Goal: Information Seeking & Learning: Learn about a topic

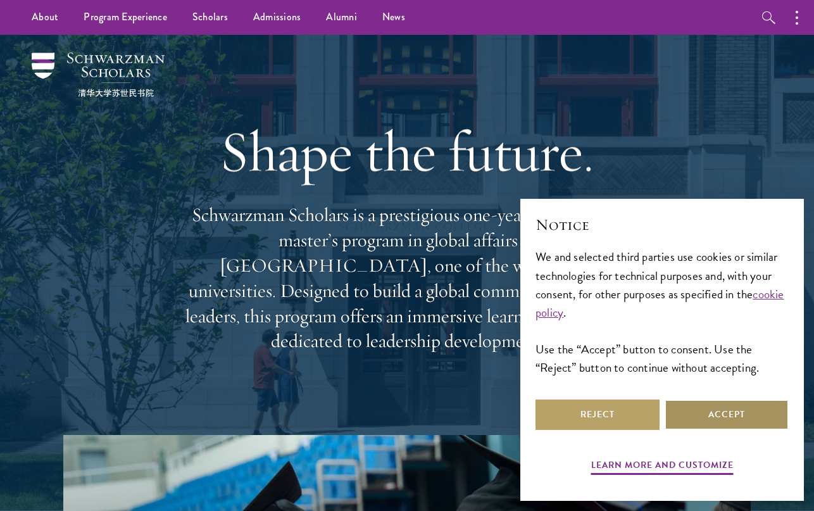
click at [694, 403] on button "Accept" at bounding box center [727, 415] width 124 height 30
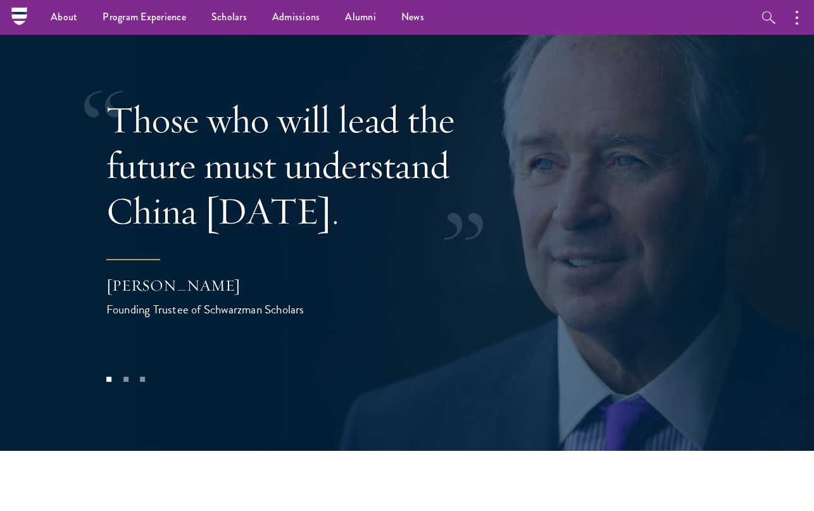
scroll to position [2481, 0]
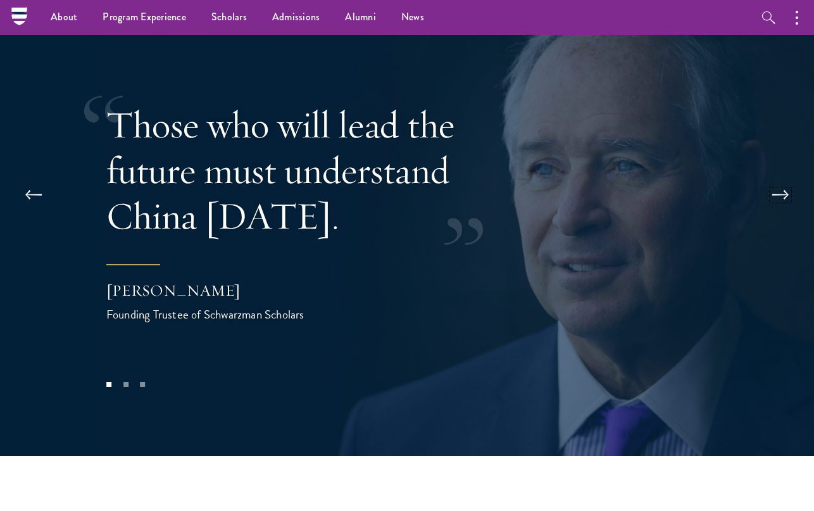
click at [777, 177] on button at bounding box center [781, 194] width 42 height 35
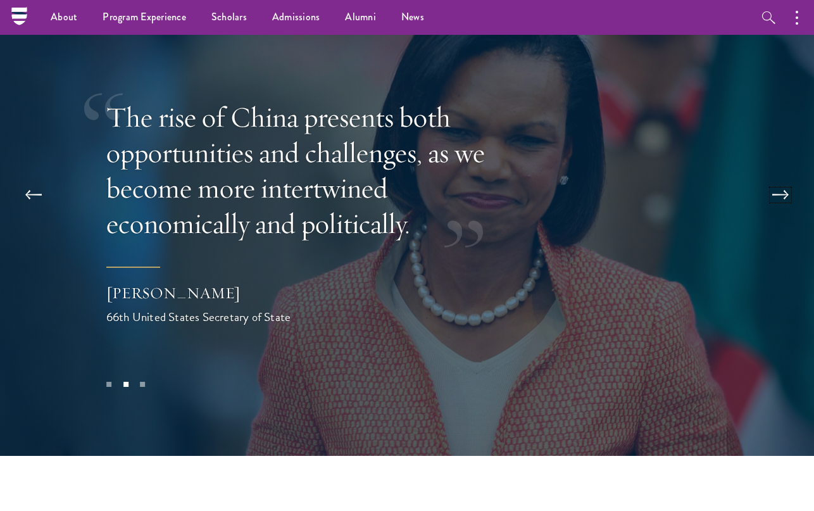
click at [777, 177] on button at bounding box center [781, 194] width 42 height 35
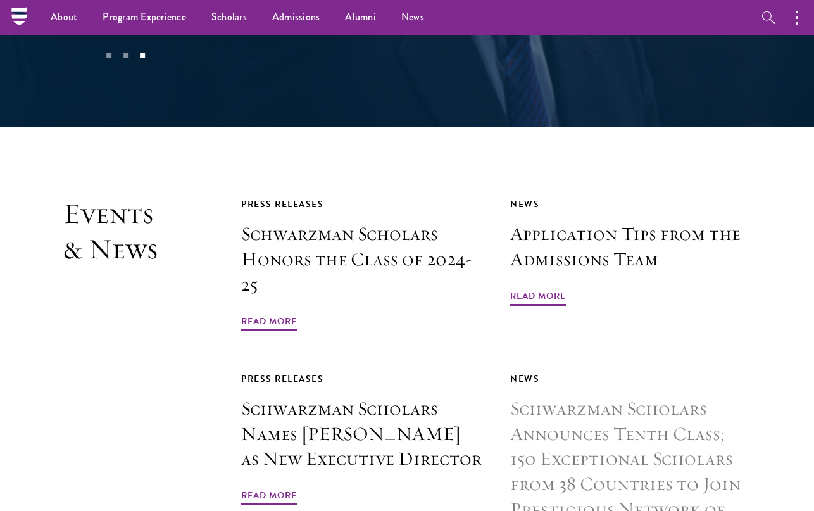
scroll to position [2809, 0]
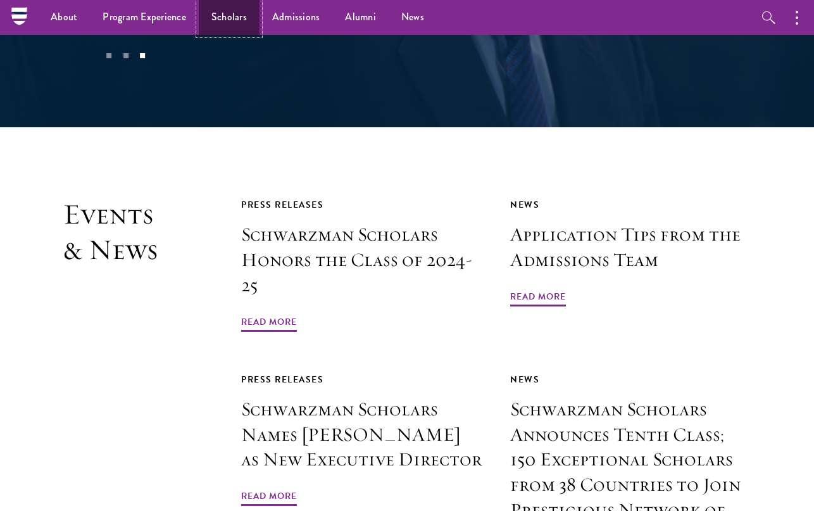
click at [216, 15] on link "Scholars" at bounding box center [229, 17] width 61 height 35
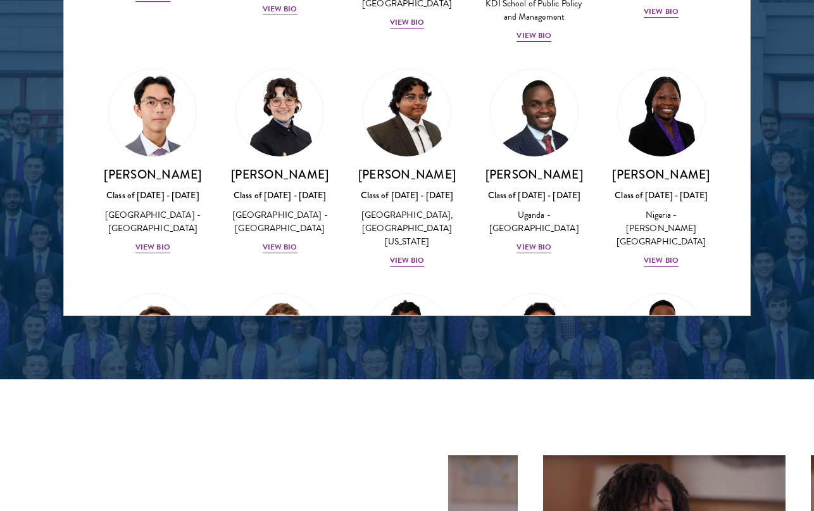
scroll to position [172, 0]
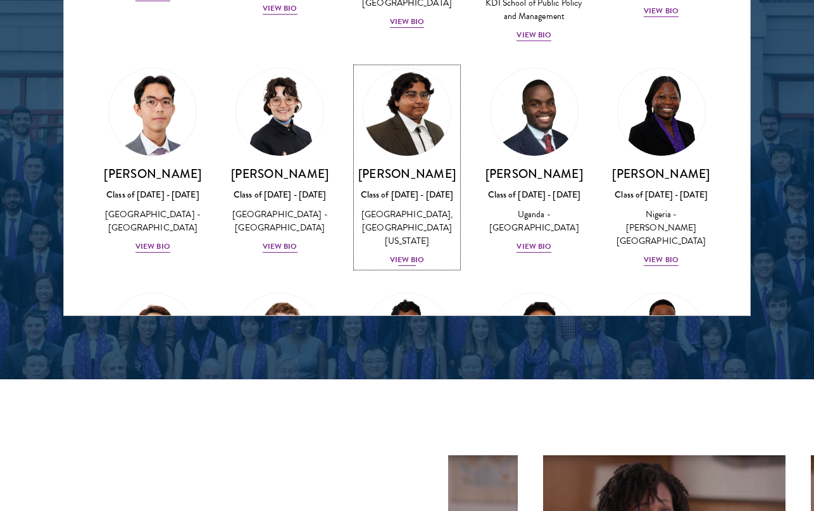
click at [411, 258] on div "View Bio" at bounding box center [407, 260] width 35 height 12
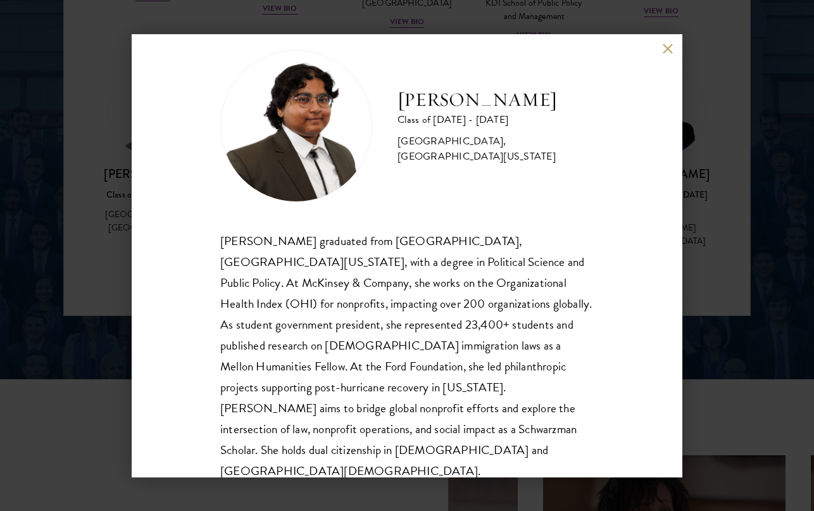
scroll to position [22, 0]
click at [667, 48] on button at bounding box center [667, 49] width 11 height 11
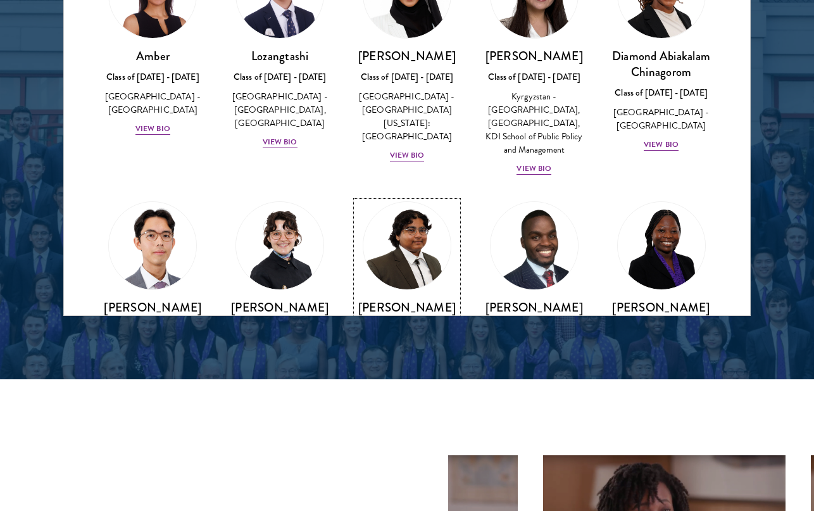
scroll to position [20, 0]
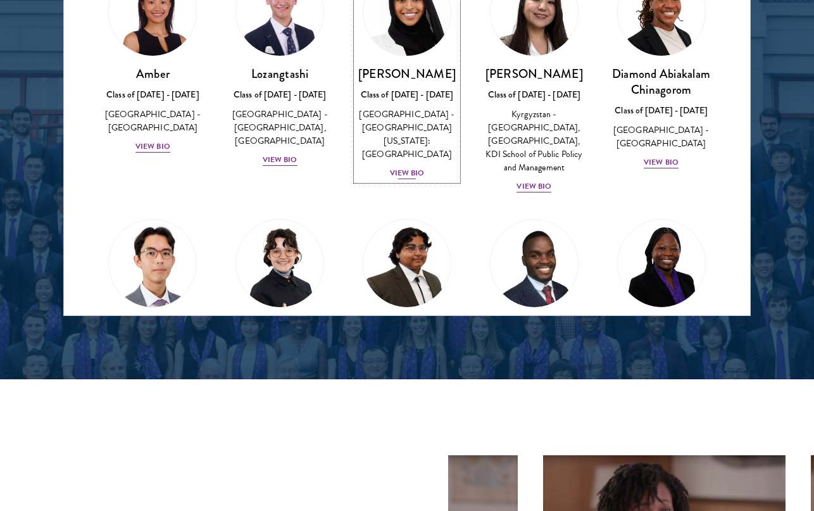
click at [409, 167] on div "View Bio" at bounding box center [407, 173] width 35 height 12
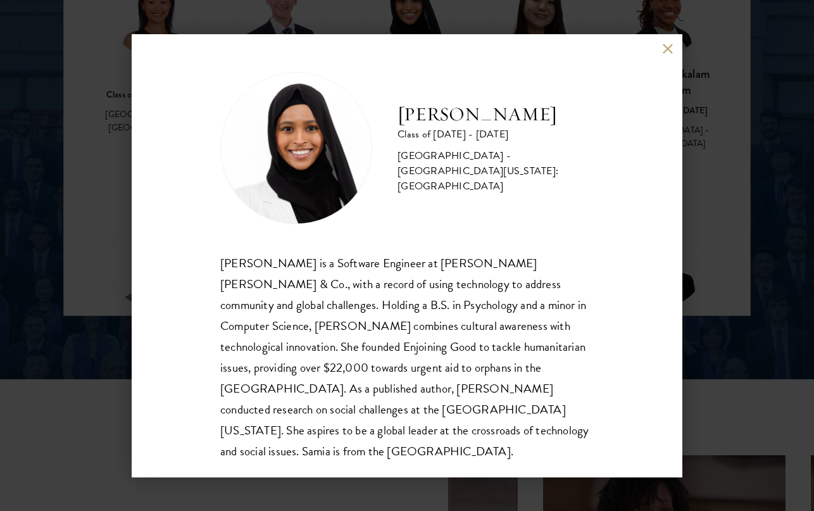
click at [669, 46] on button at bounding box center [667, 49] width 11 height 11
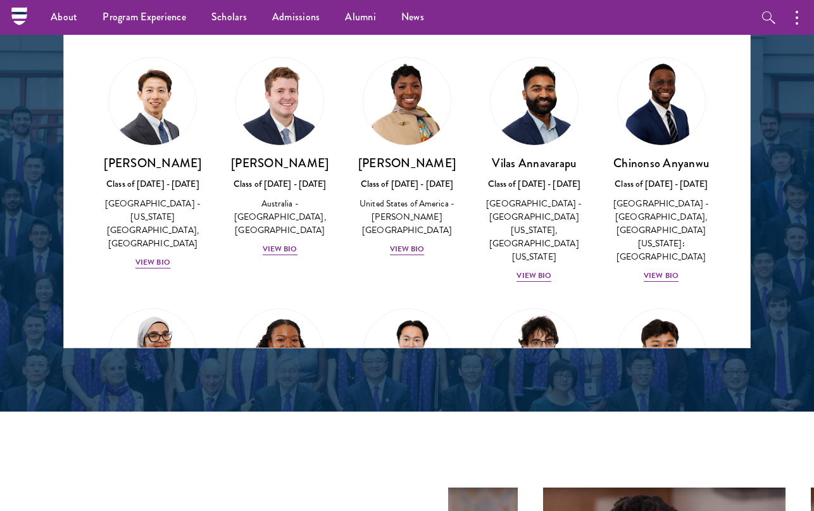
scroll to position [441, 0]
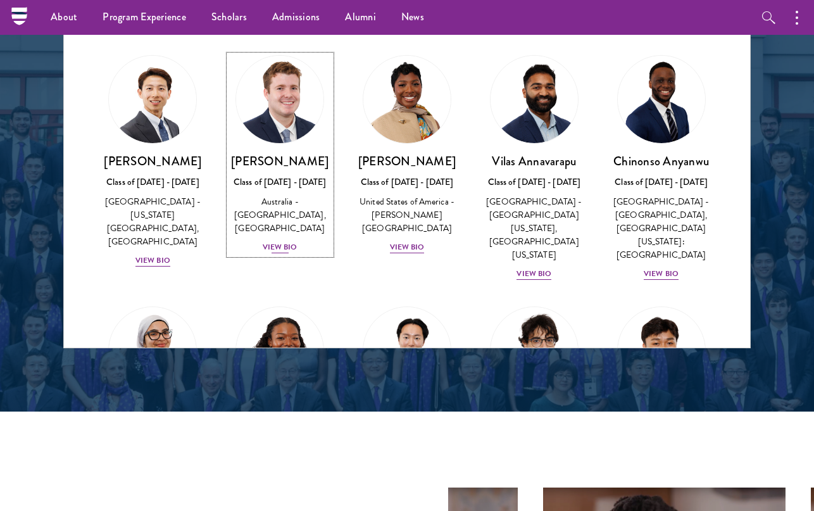
click at [281, 251] on div "View Bio" at bounding box center [280, 247] width 35 height 12
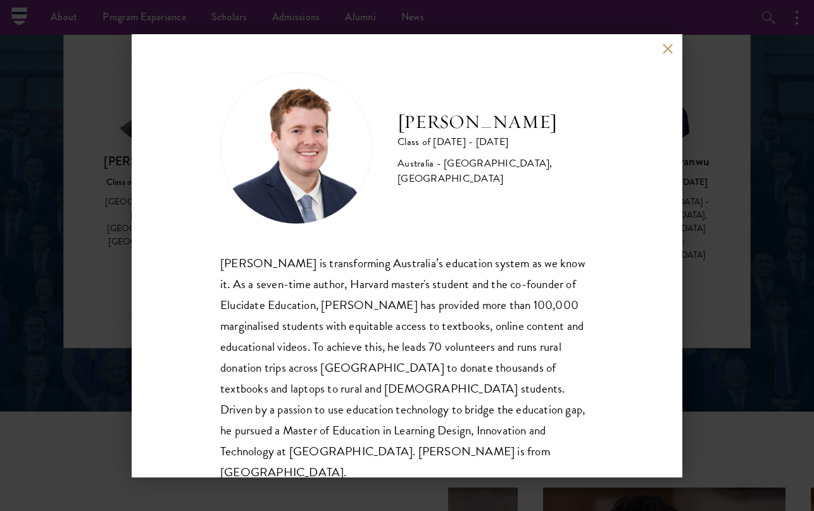
click at [665, 53] on button at bounding box center [667, 49] width 11 height 11
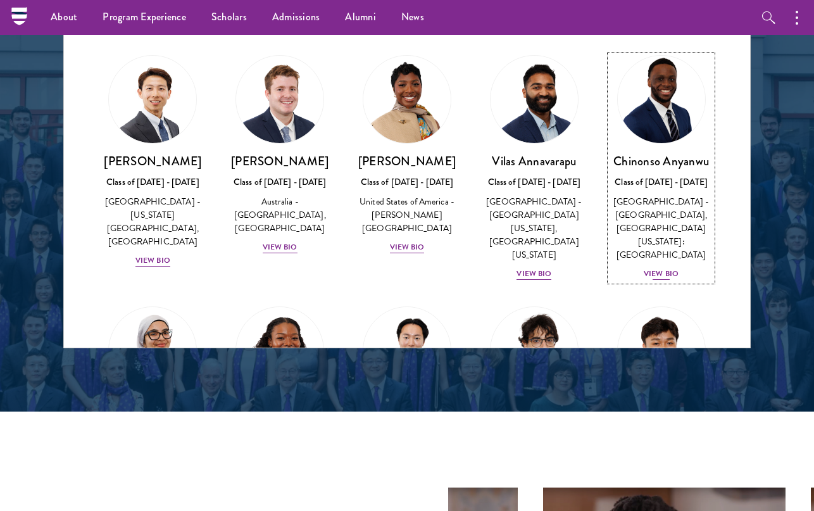
click at [661, 268] on div "View Bio" at bounding box center [661, 274] width 35 height 12
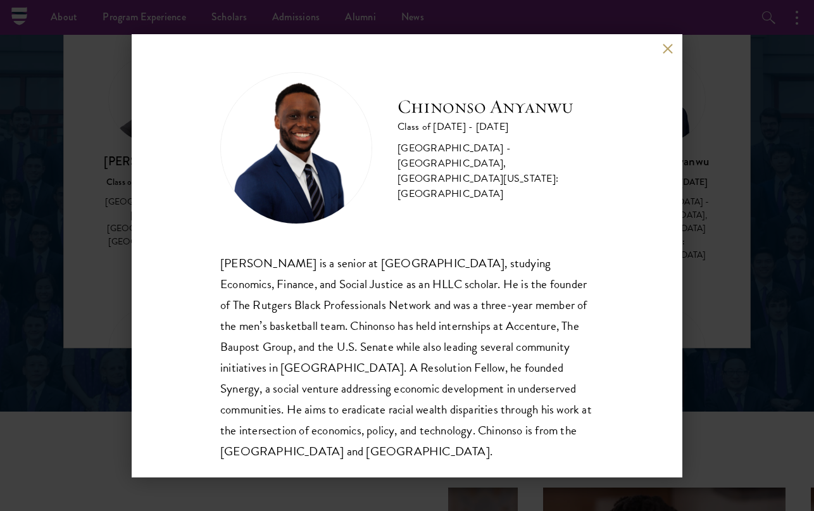
click at [669, 47] on button at bounding box center [667, 49] width 11 height 11
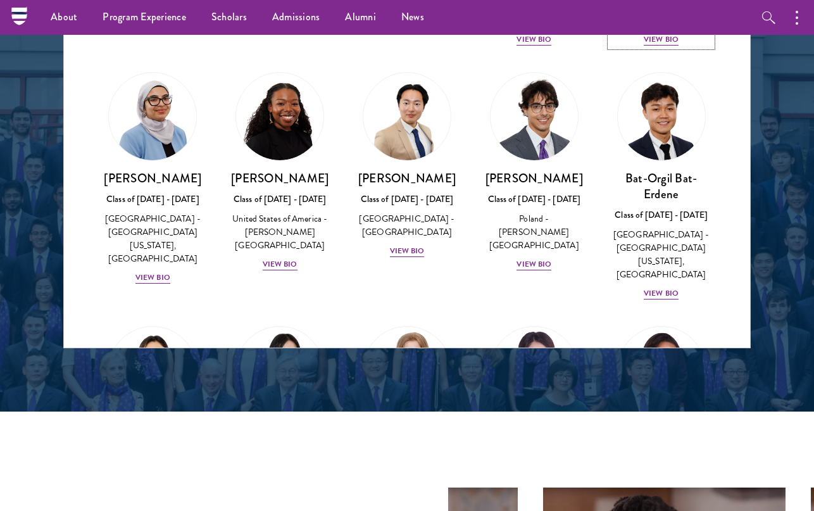
scroll to position [677, 0]
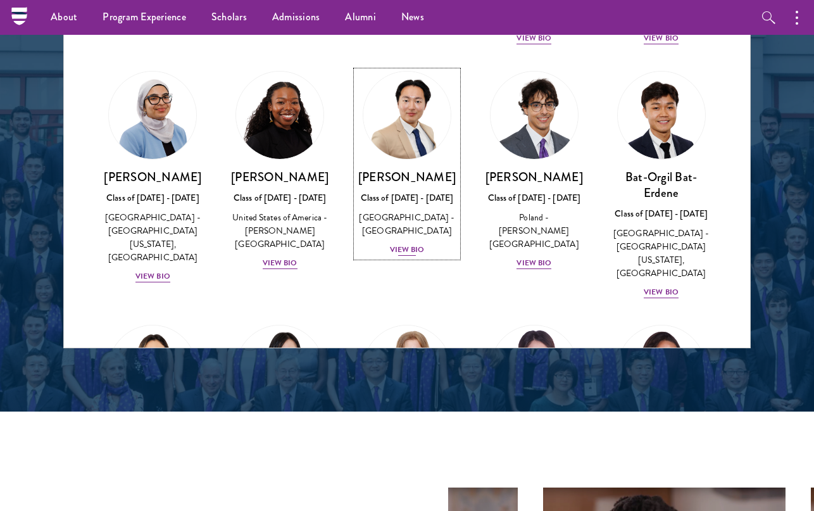
click at [421, 244] on div "View Bio" at bounding box center [407, 250] width 35 height 12
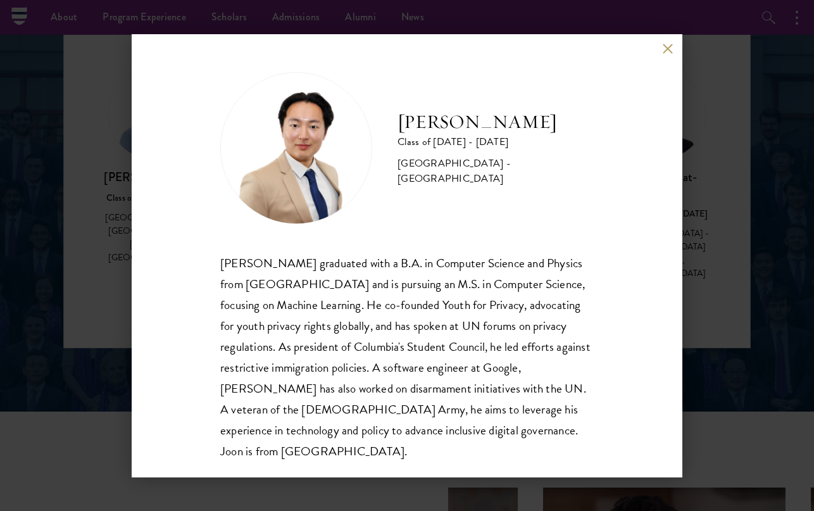
click at [666, 47] on button at bounding box center [667, 49] width 11 height 11
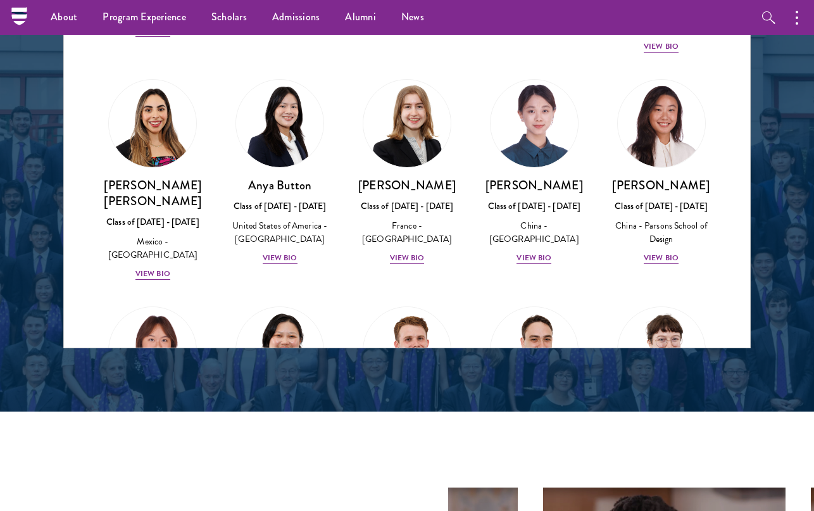
scroll to position [929, 0]
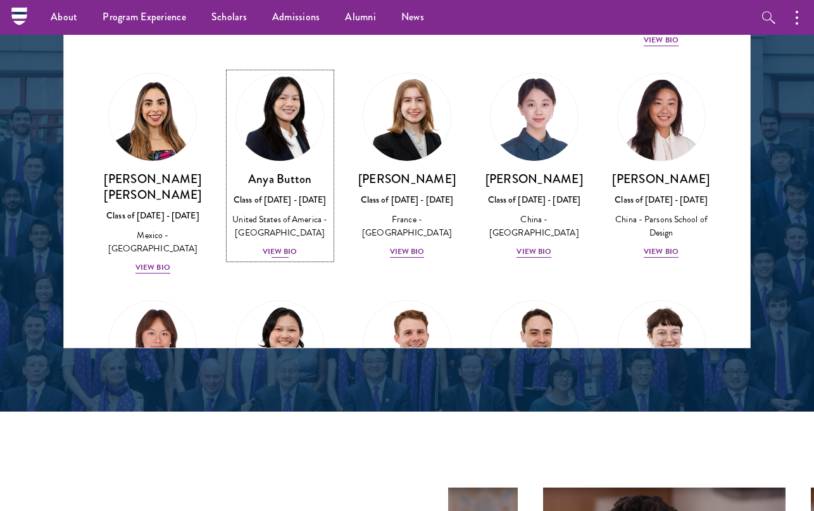
click at [288, 246] on div "View Bio" at bounding box center [280, 252] width 35 height 12
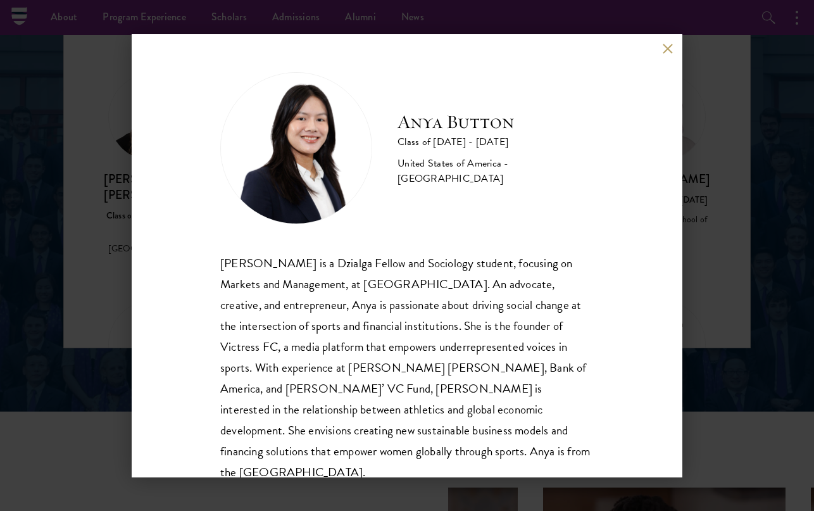
scroll to position [1, 0]
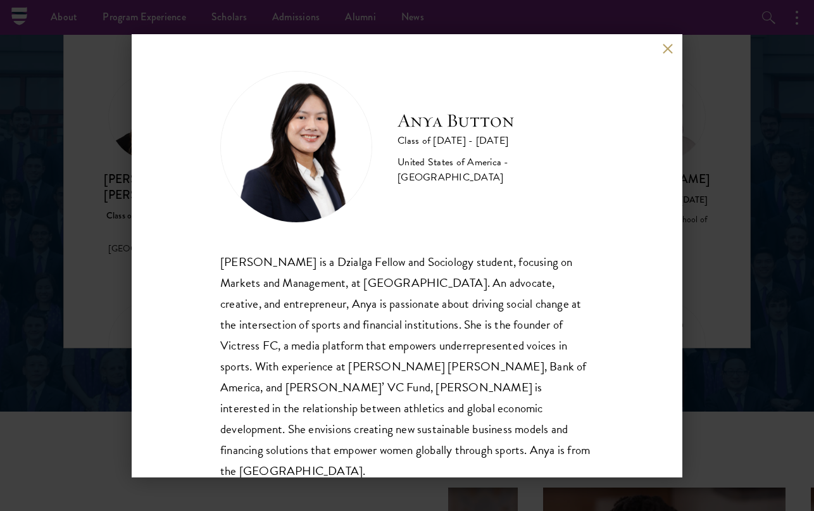
click at [669, 47] on button at bounding box center [667, 49] width 11 height 11
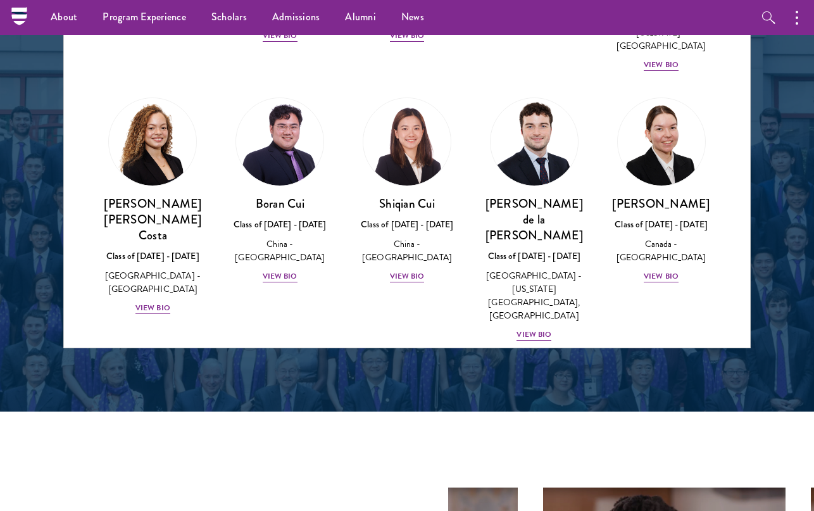
scroll to position [1387, 0]
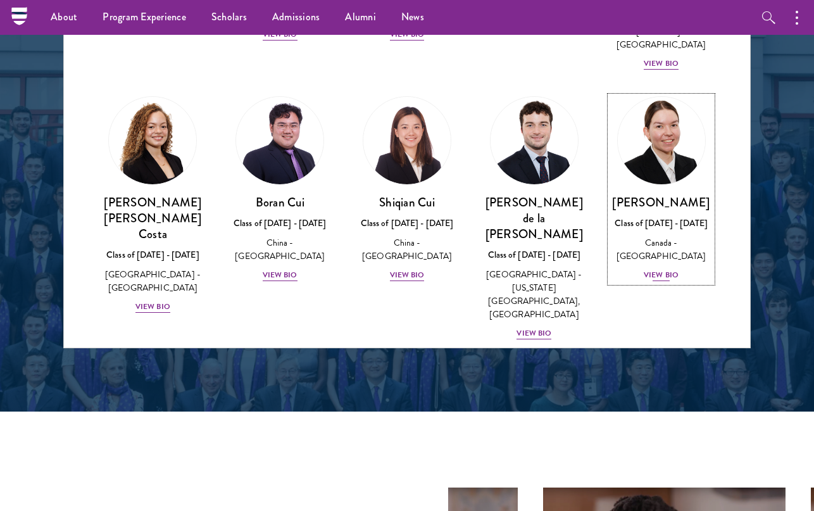
click at [666, 269] on div "View Bio" at bounding box center [661, 275] width 35 height 12
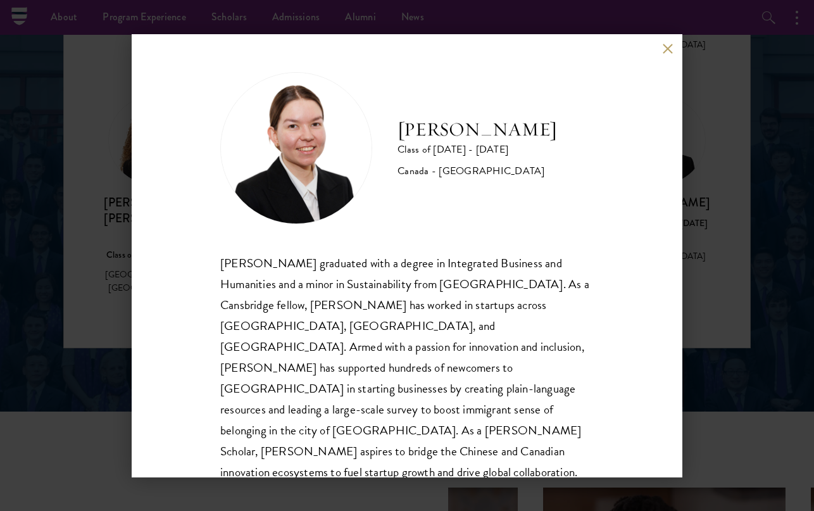
click at [668, 46] on button at bounding box center [667, 49] width 11 height 11
